Goal: Find contact information

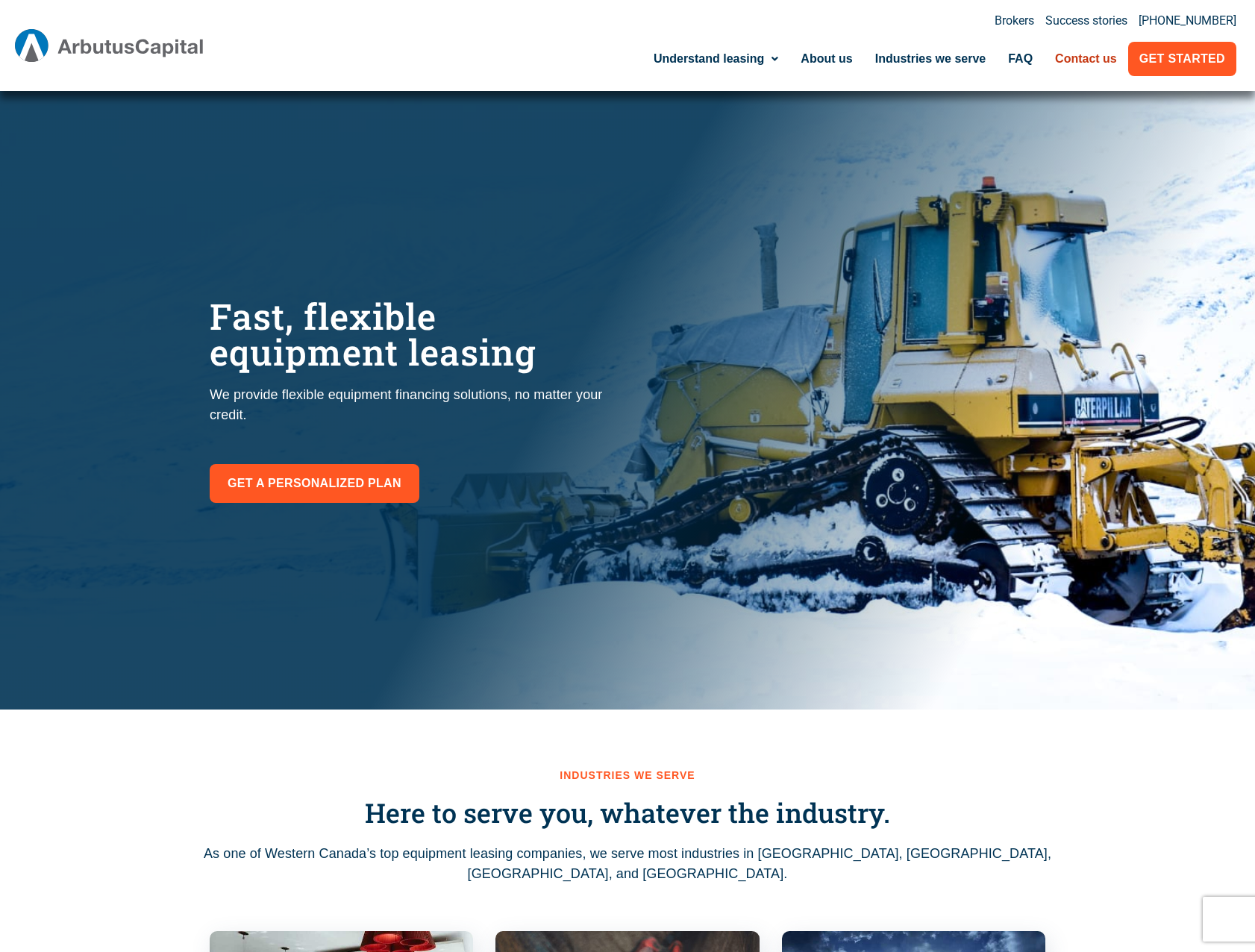
click at [1079, 68] on link "Contact us" at bounding box center [1086, 58] width 84 height 34
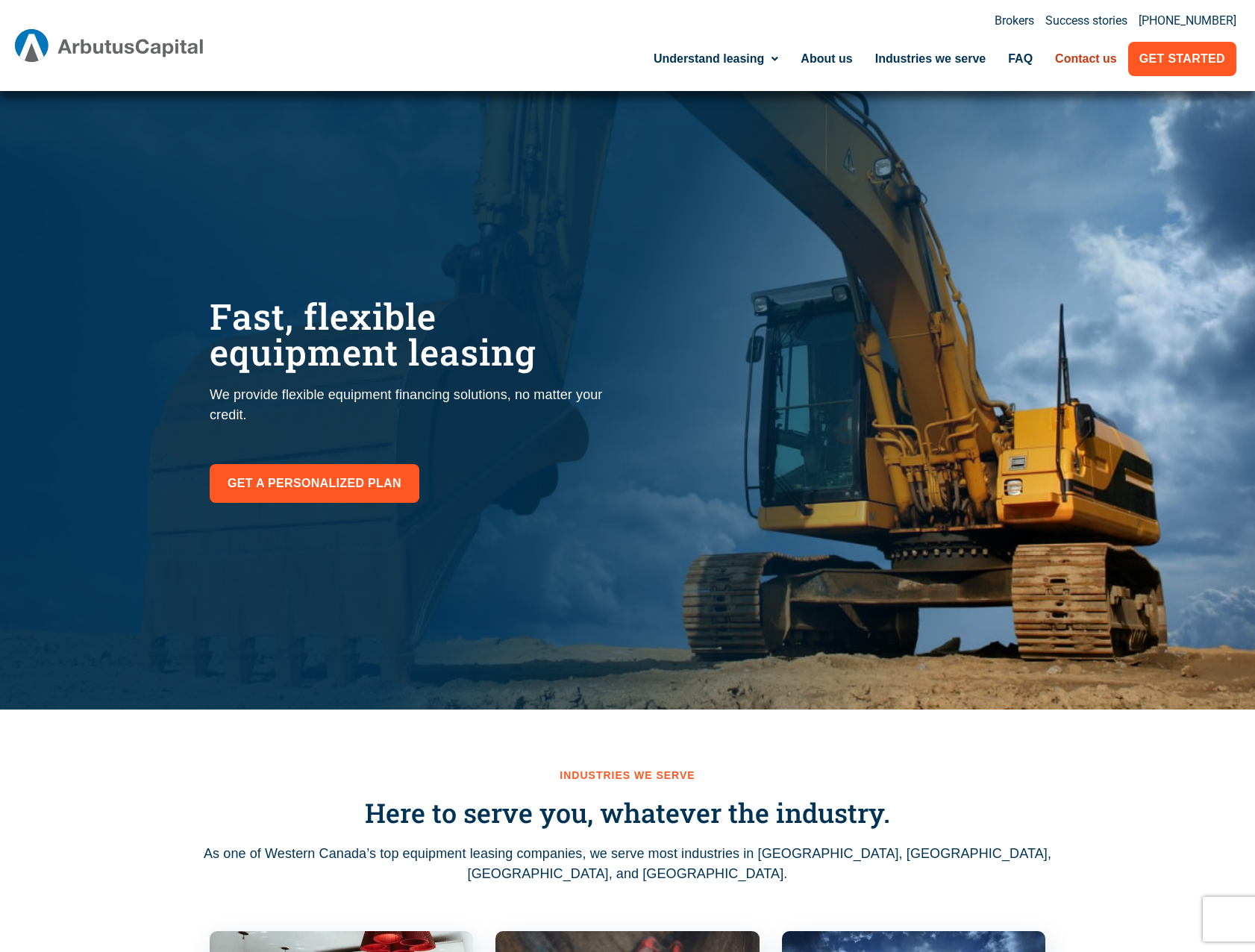
click at [1081, 55] on link "Contact us" at bounding box center [1086, 58] width 84 height 34
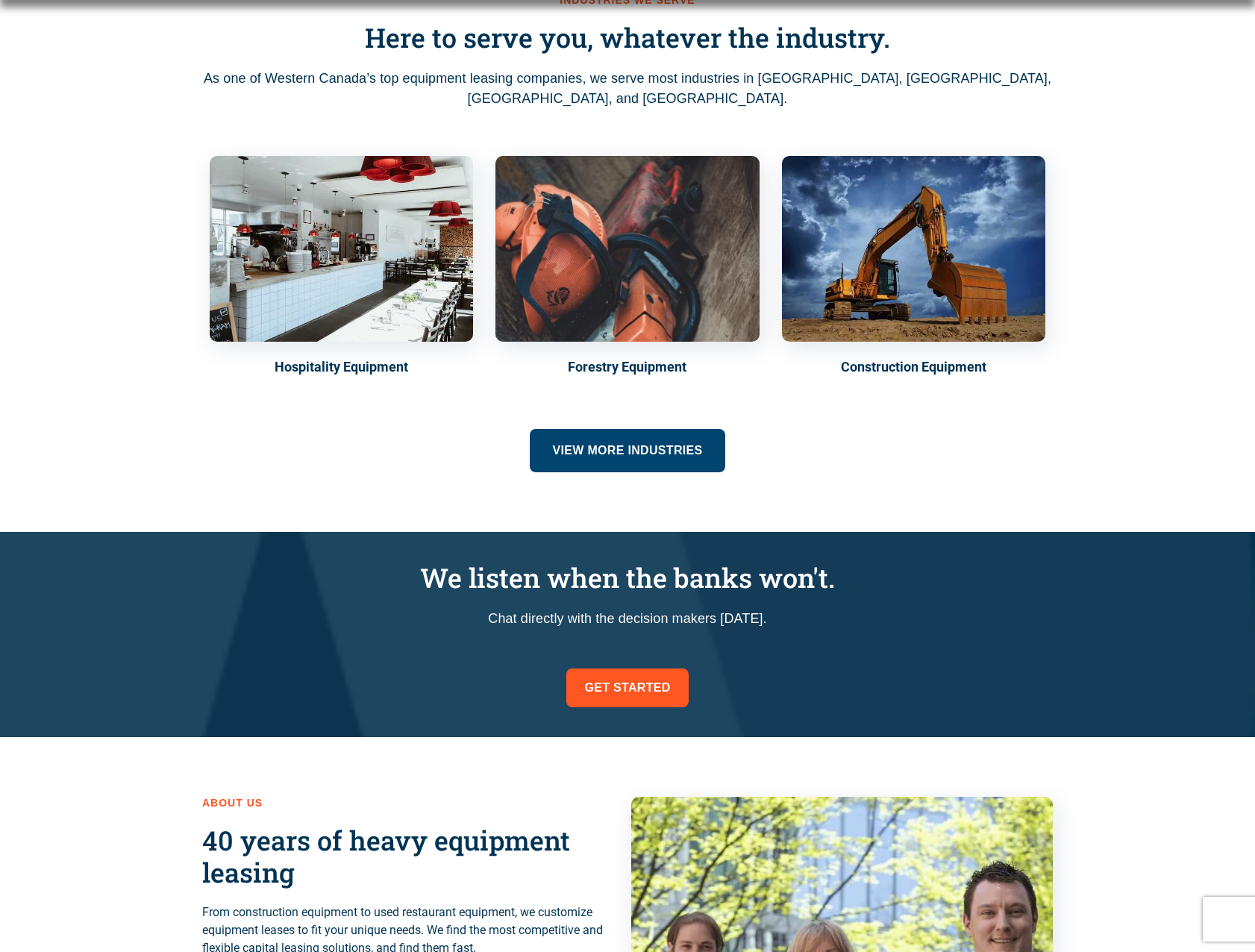
scroll to position [970, 0]
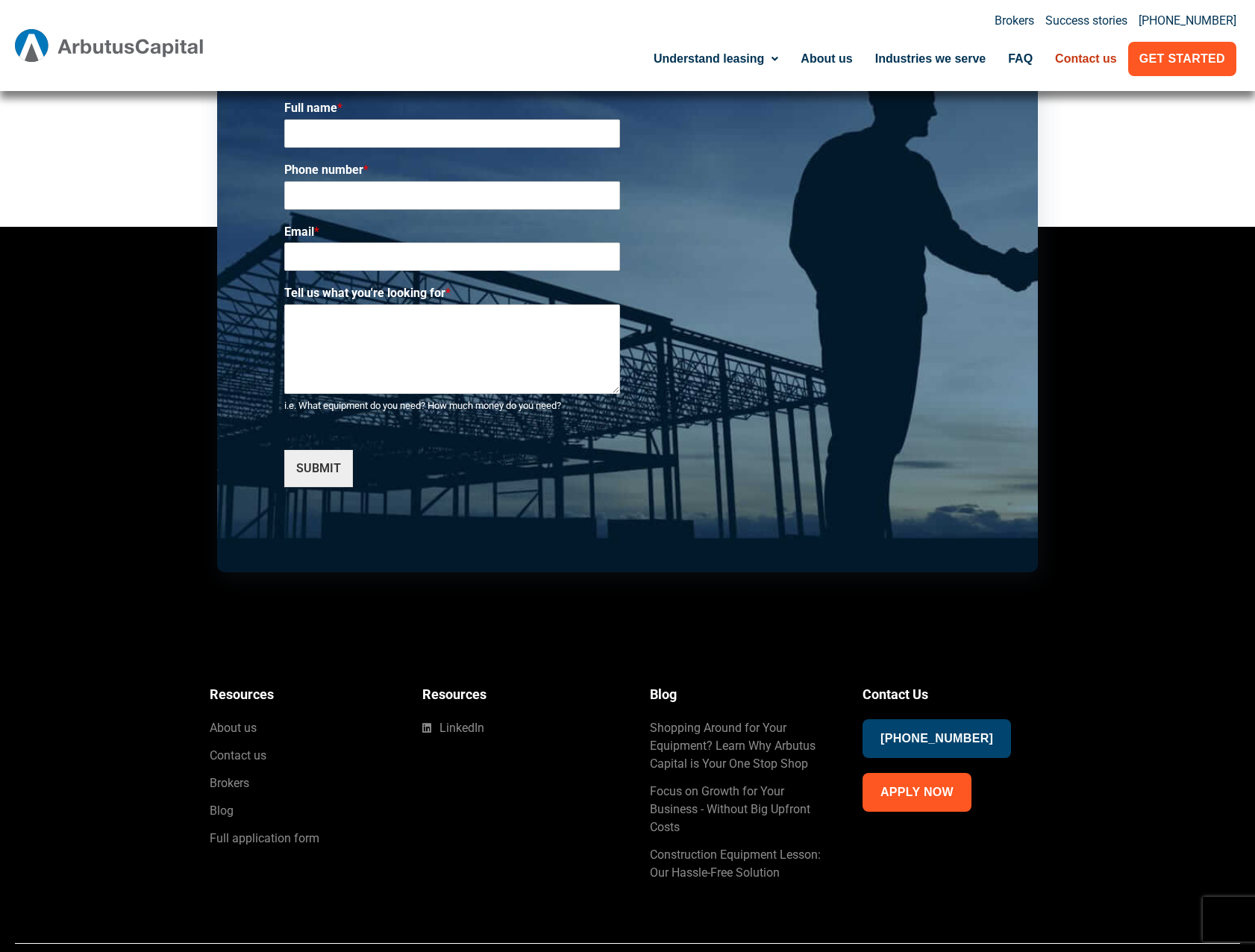
scroll to position [2164, 0]
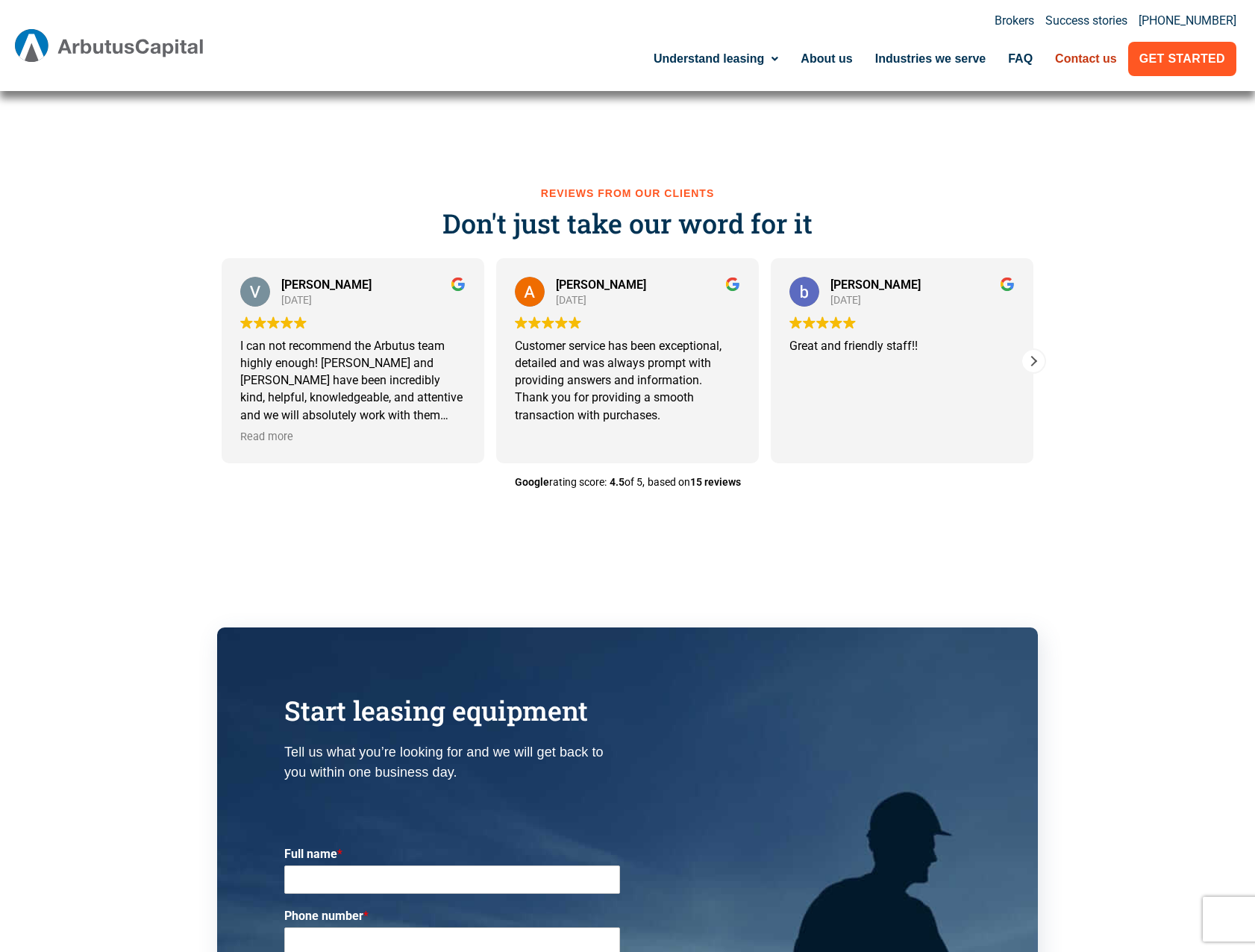
drag, startPoint x: 975, startPoint y: 325, endPoint x: 1192, endPoint y: 222, distance: 240.2
click at [1192, 222] on div "Reviews from our clients Don't just take our word for it [PERSON_NAME] [DATE] I…" at bounding box center [628, 348] width 1255 height 426
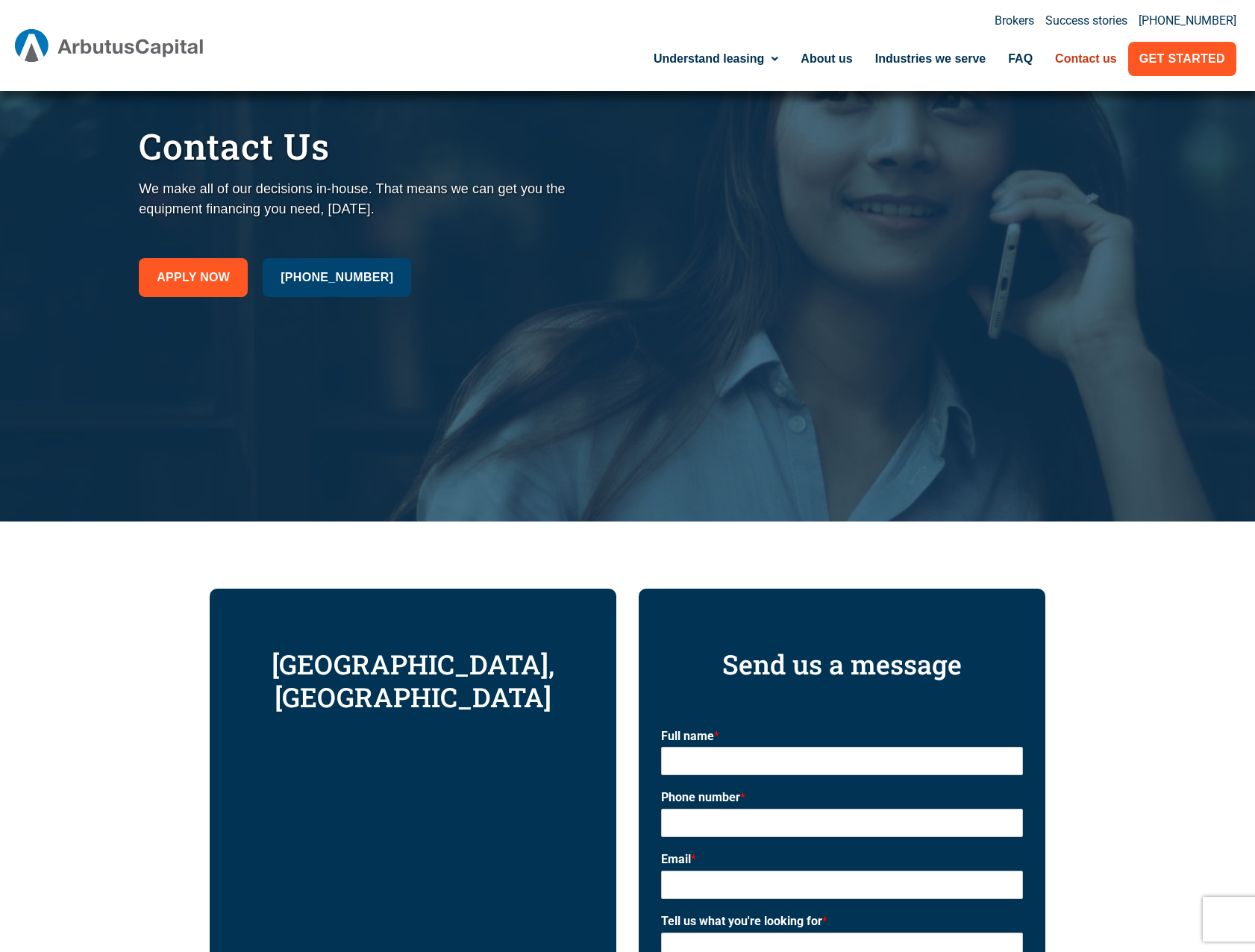
scroll to position [0, 0]
